Goal: Task Accomplishment & Management: Manage account settings

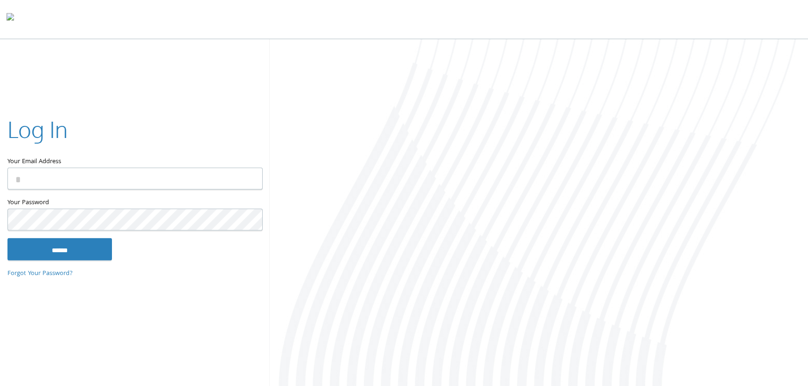
click at [206, 182] on input "Your Email Address" at bounding box center [134, 179] width 255 height 22
type input "**********"
click at [7, 238] on input "******" at bounding box center [59, 249] width 104 height 22
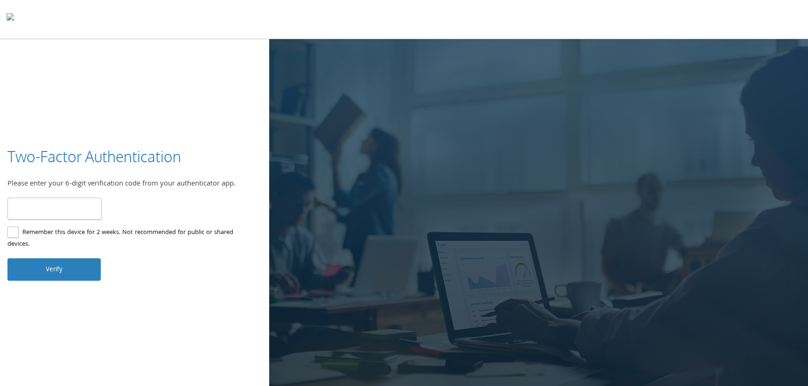
type input "******"
